Goal: Navigation & Orientation: Find specific page/section

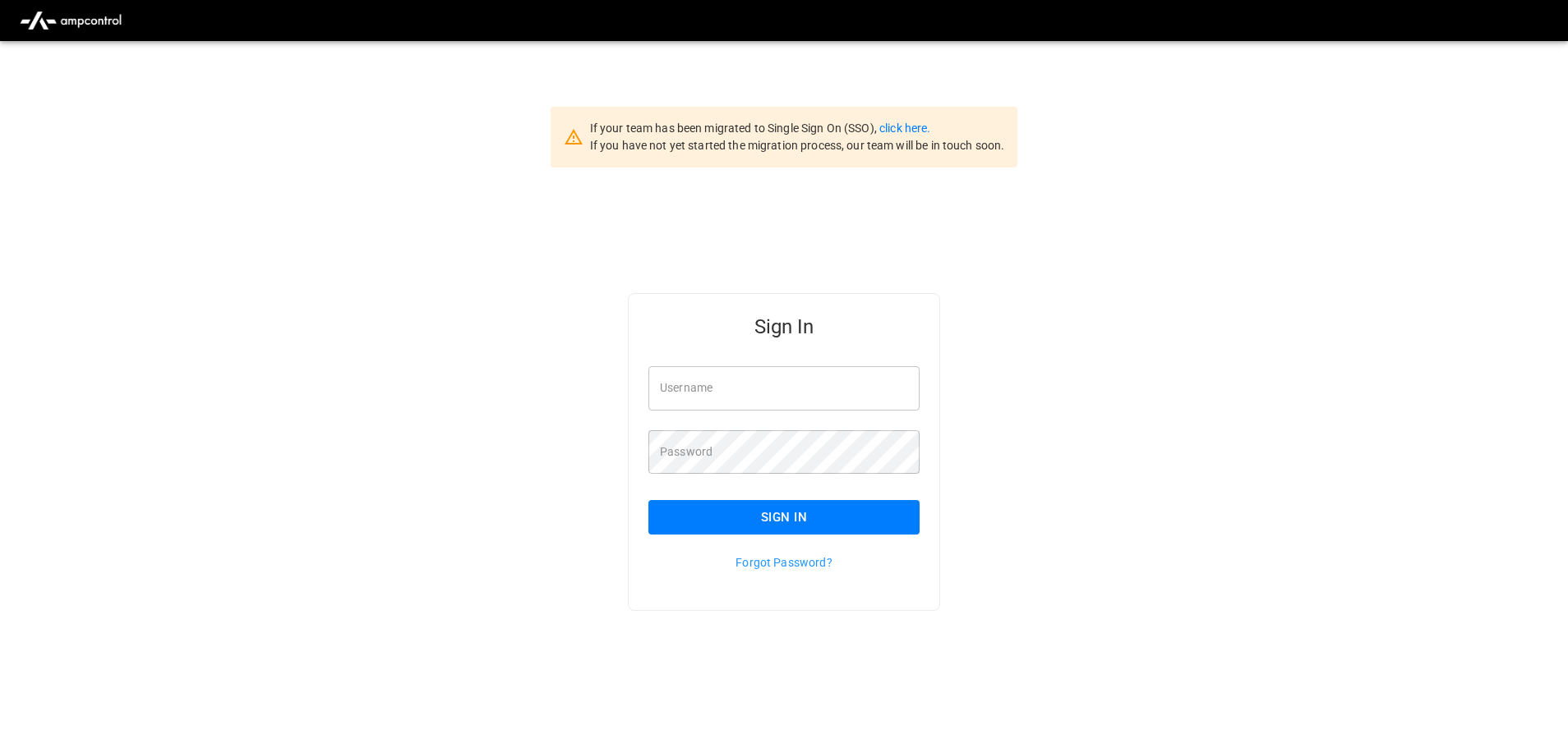
type input "**********"
click at [680, 503] on button "Sign In" at bounding box center [783, 517] width 271 height 35
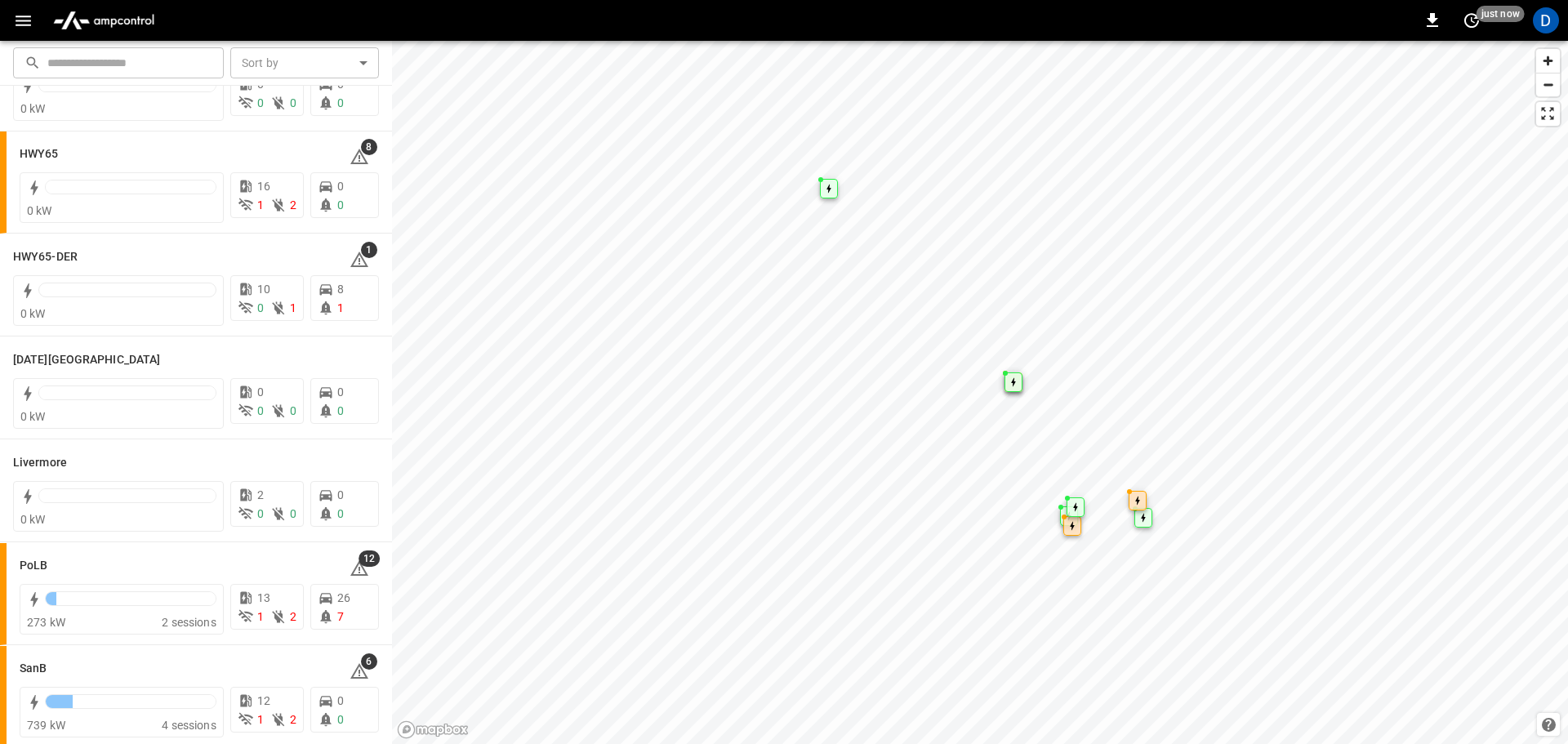
scroll to position [163, 0]
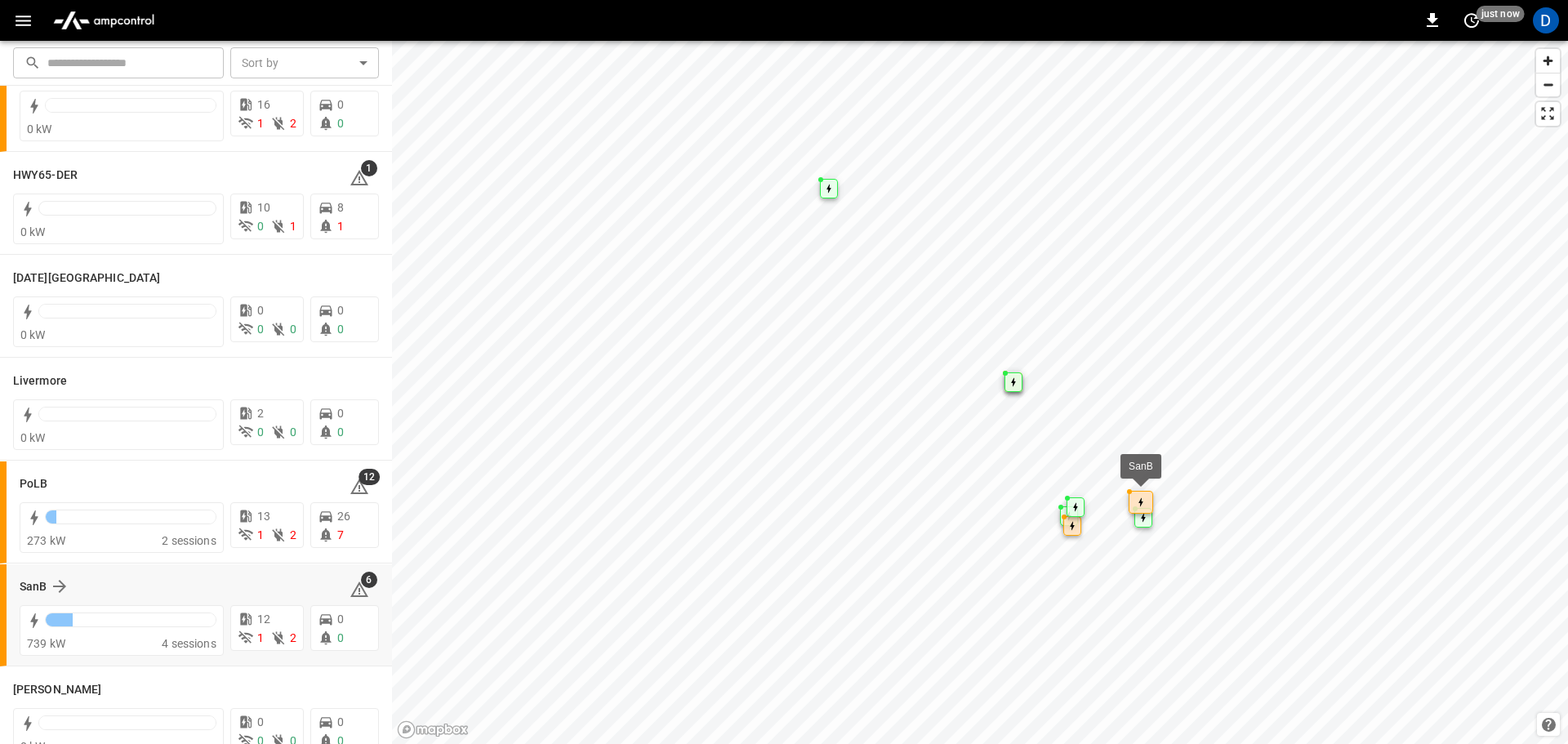
click at [35, 573] on div "SanB 6" at bounding box center [199, 586] width 360 height 31
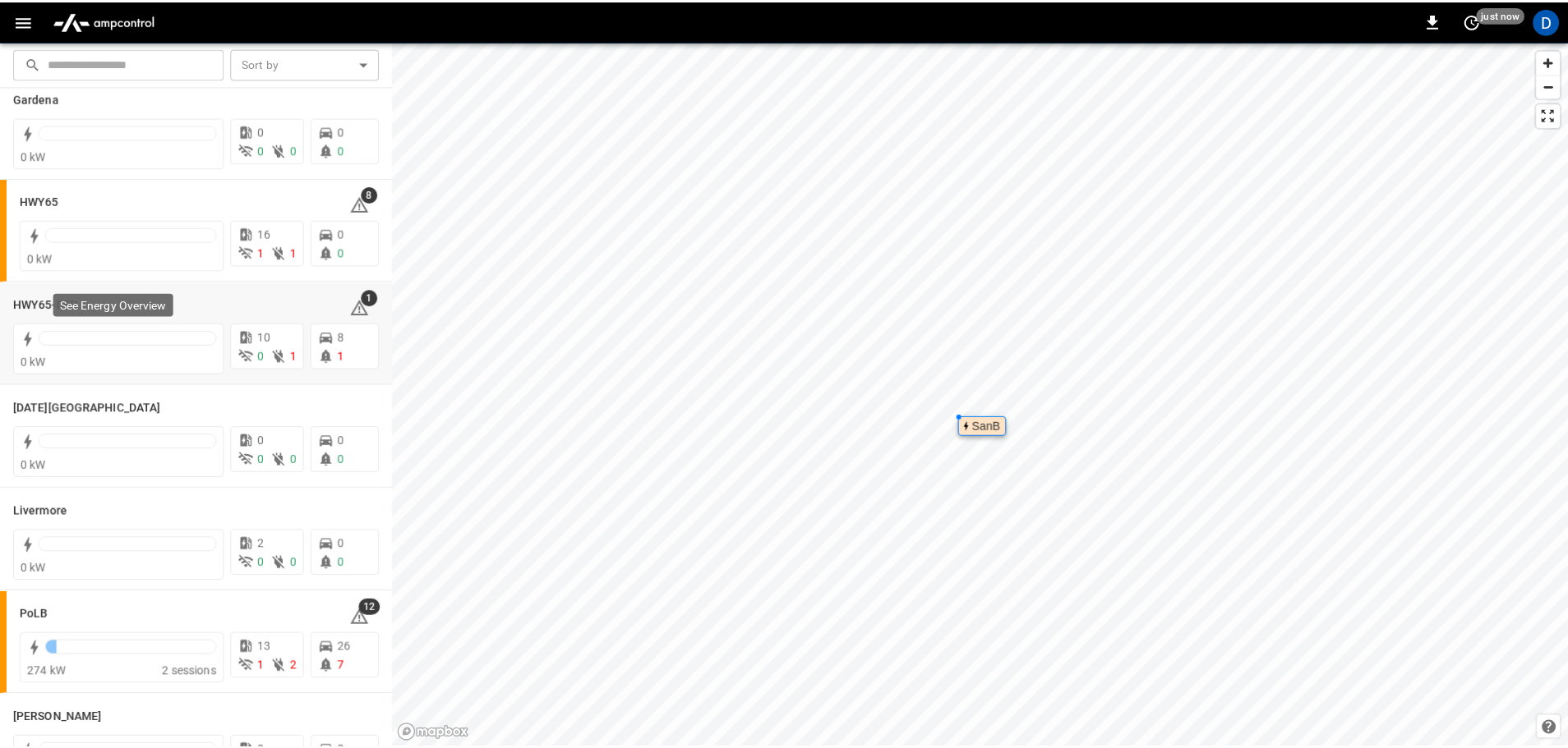
scroll to position [0, 0]
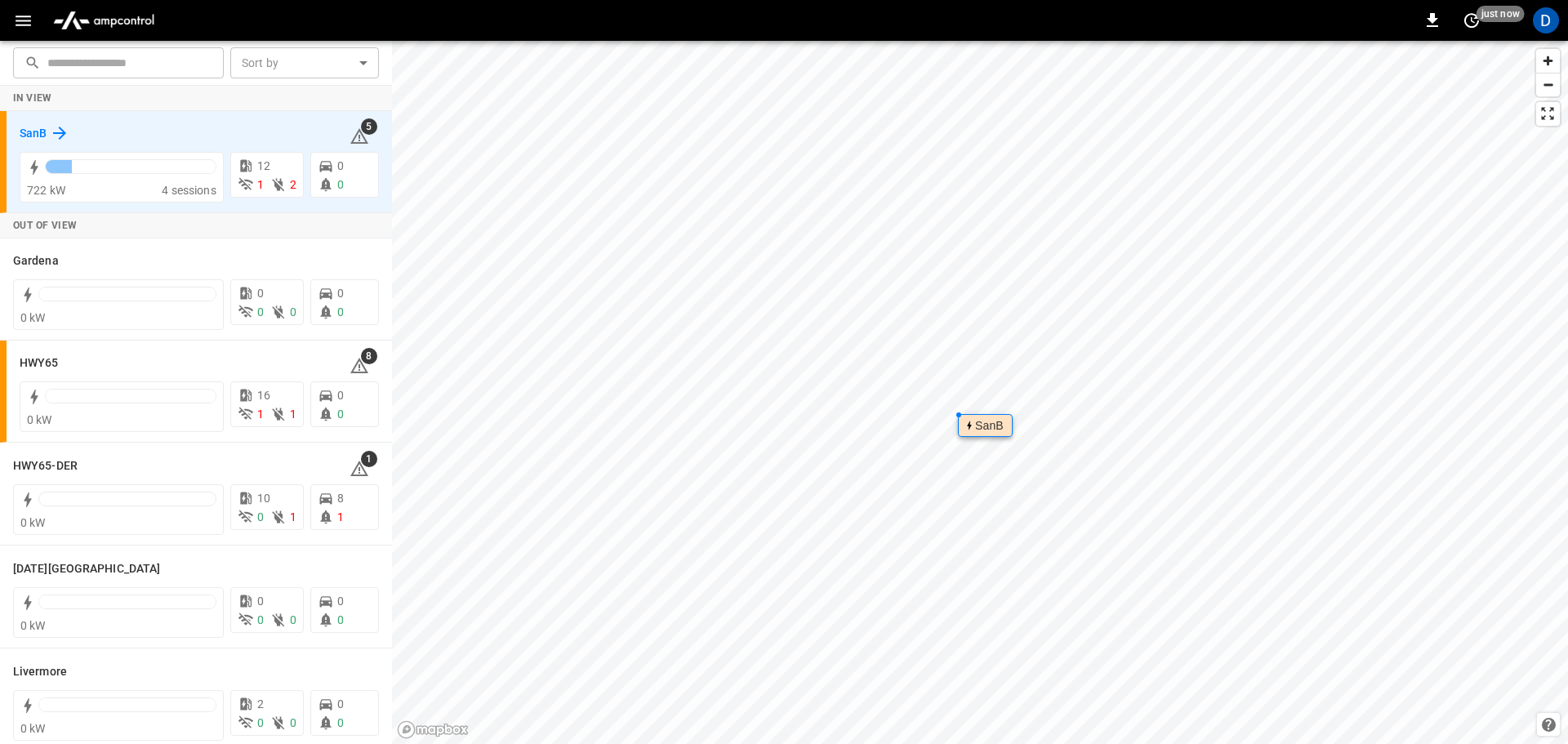
click at [51, 137] on icon at bounding box center [59, 133] width 19 height 19
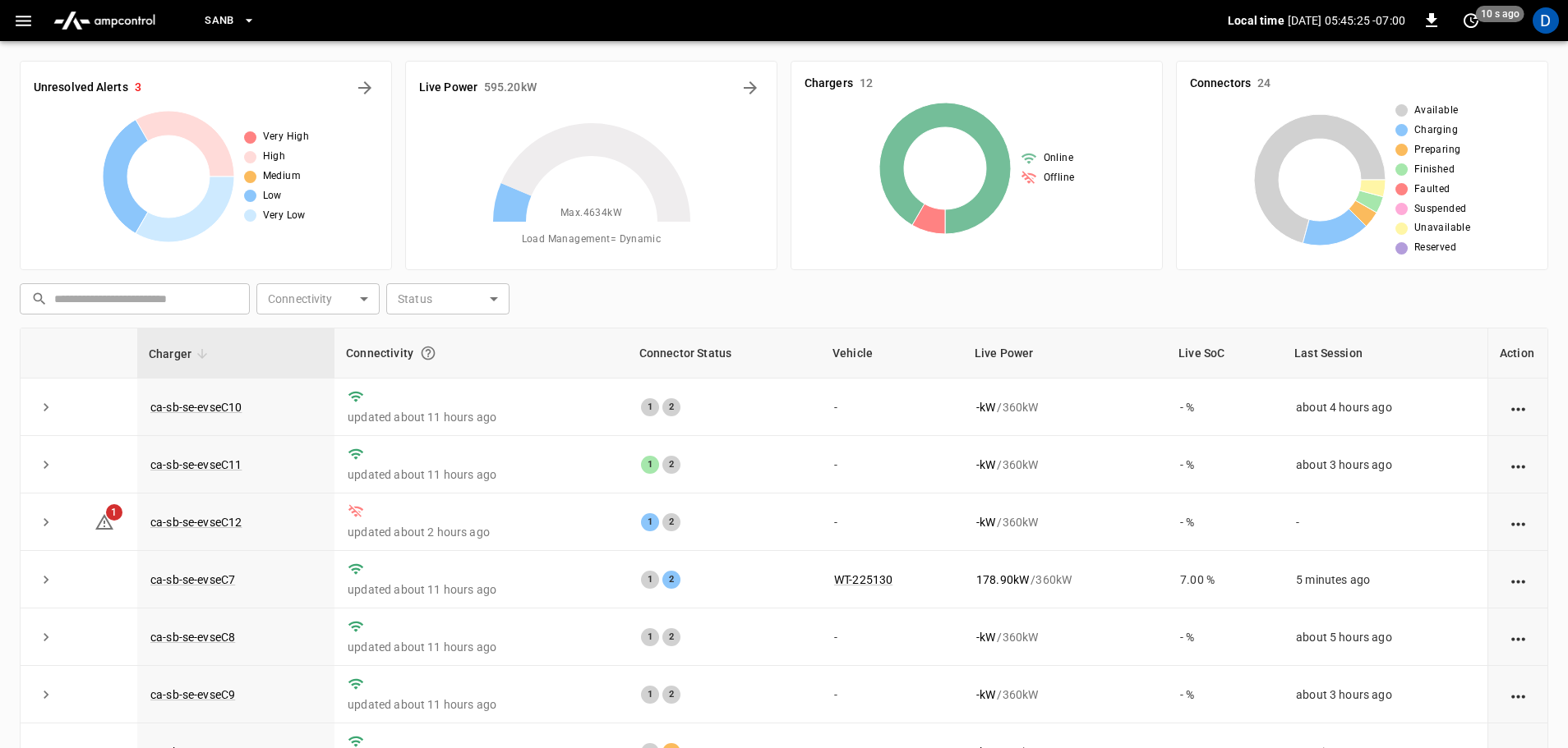
click at [918, 305] on div "​ ​ Connectivity ​ Connectivity Status ​ Status" at bounding box center [780, 295] width 1535 height 37
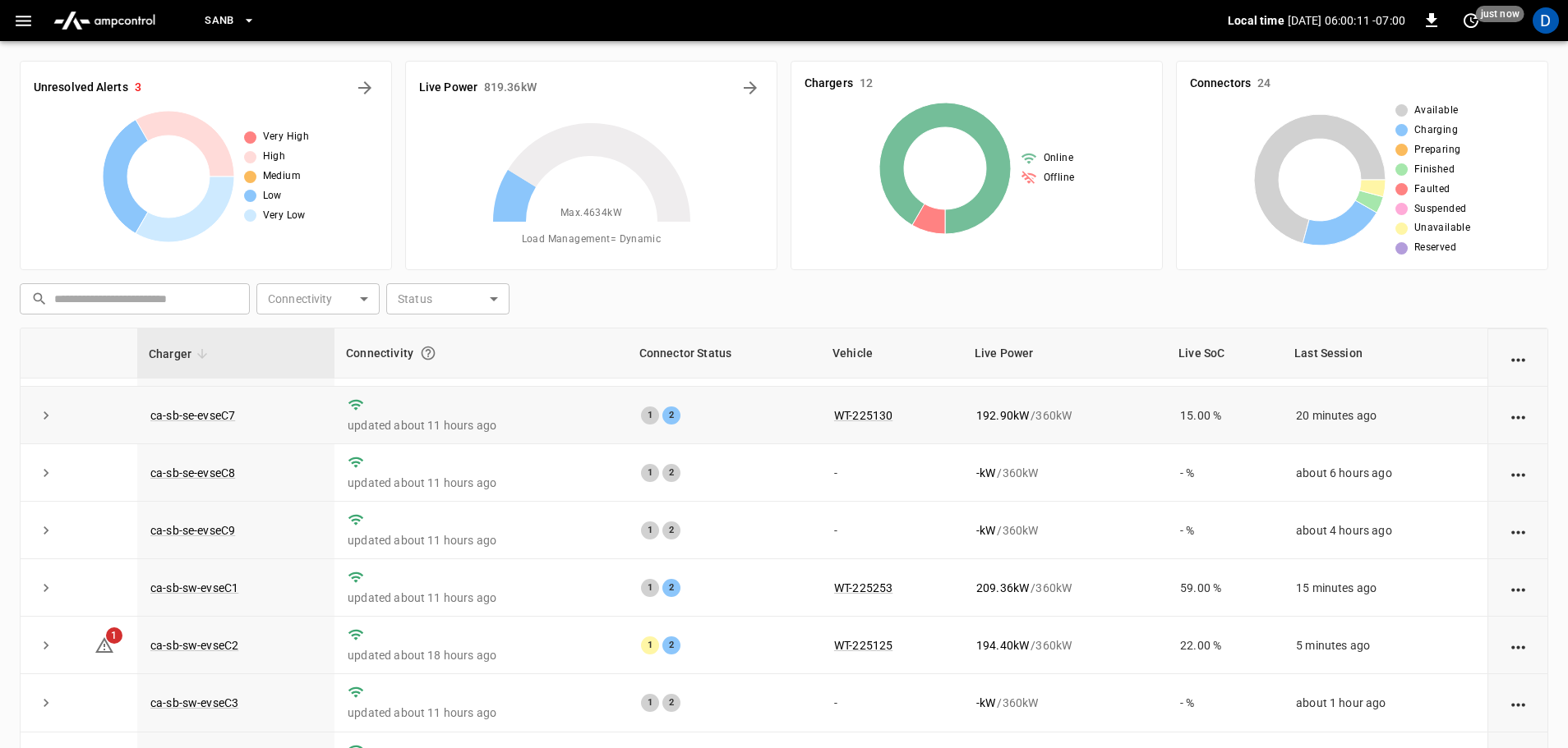
scroll to position [82, 0]
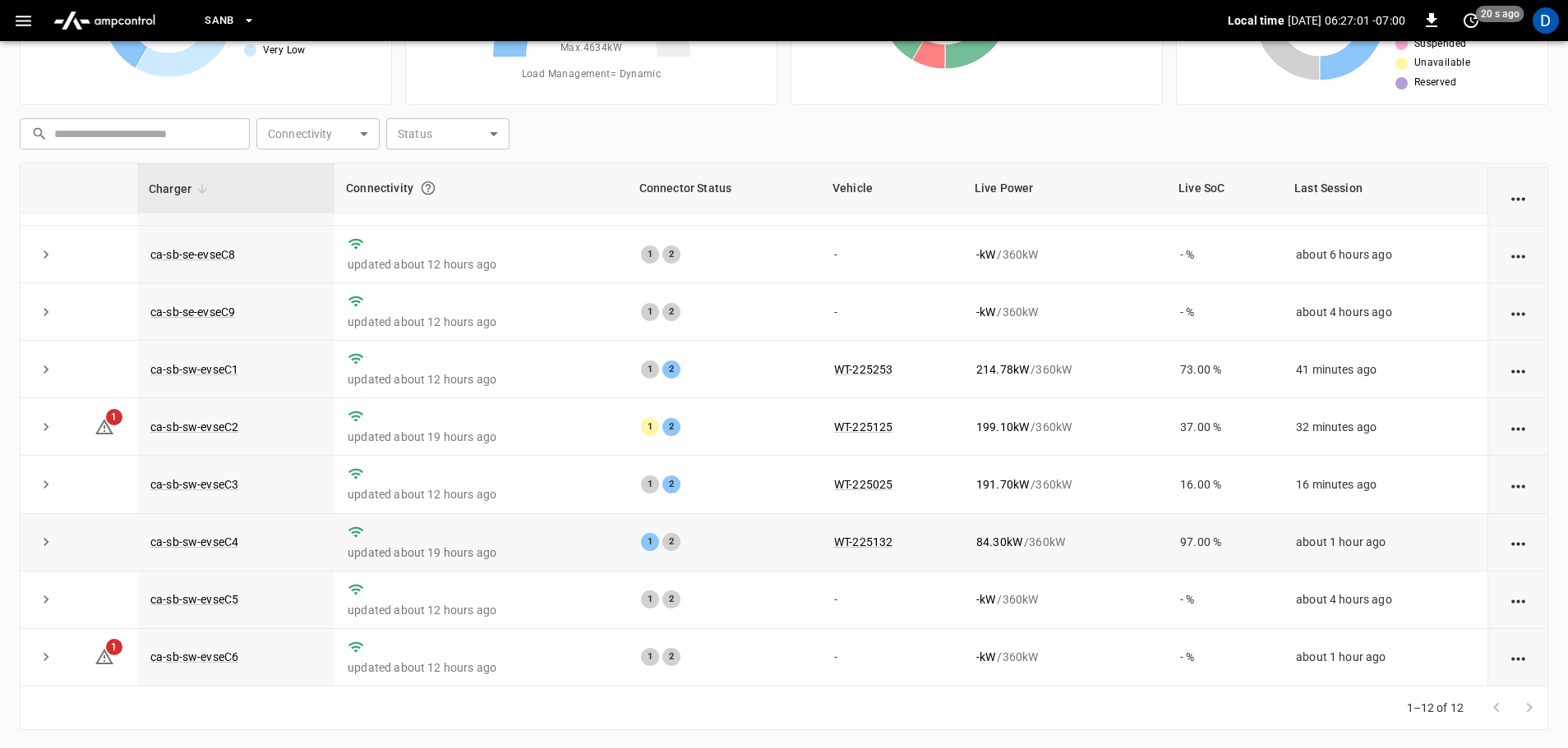
scroll to position [166, 0]
